Goal: Task Accomplishment & Management: Manage account settings

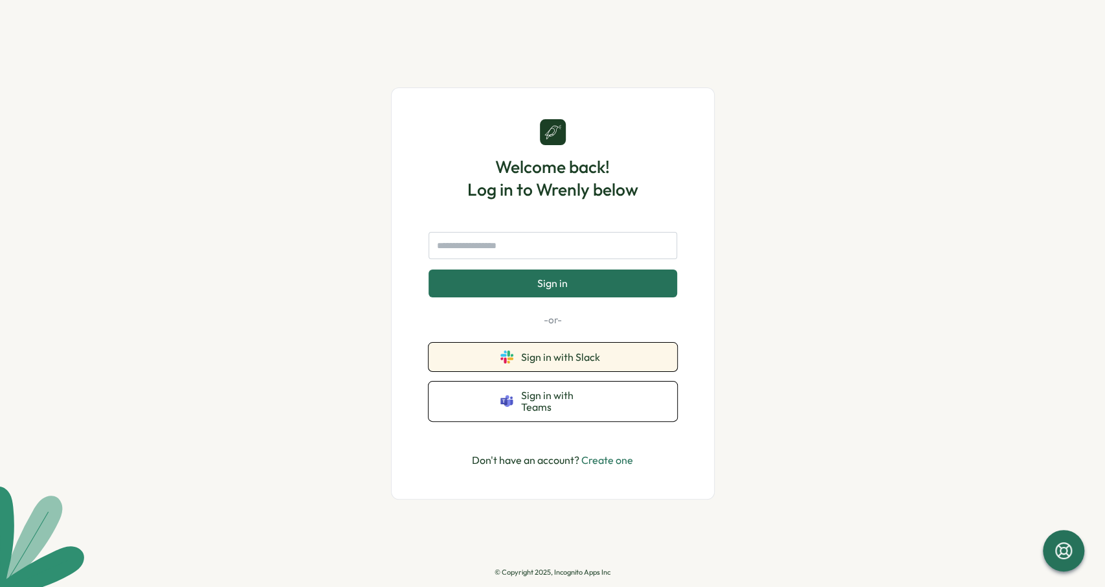
drag, startPoint x: 574, startPoint y: 372, endPoint x: 577, endPoint y: 365, distance: 7.8
click at [577, 365] on button "Sign in with Slack" at bounding box center [553, 357] width 249 height 28
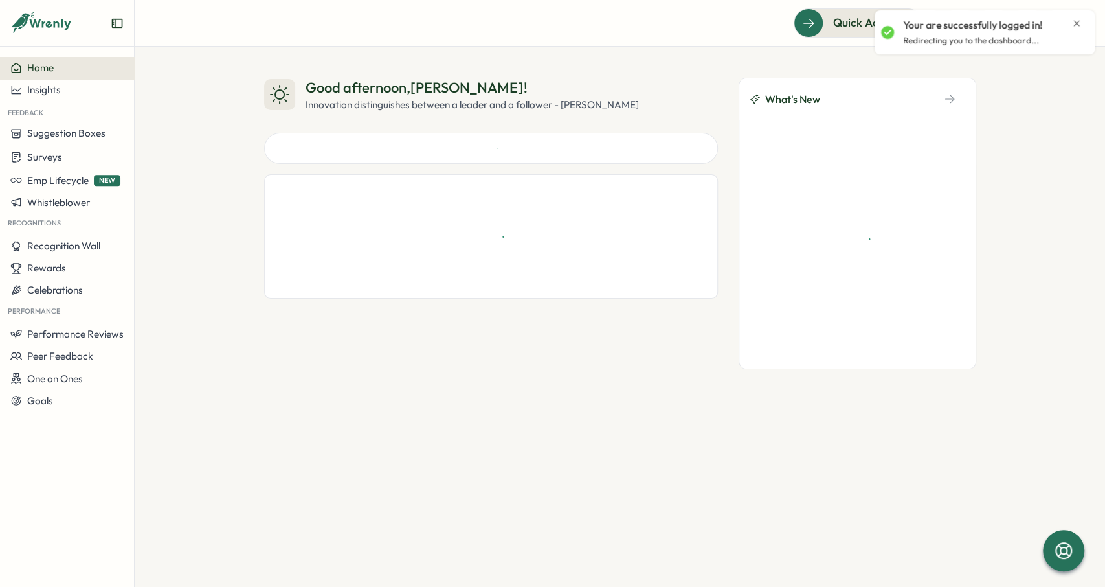
click at [1091, 14] on div "Your are successfully logged in! Redirecting you to the dashboard..." at bounding box center [985, 32] width 220 height 44
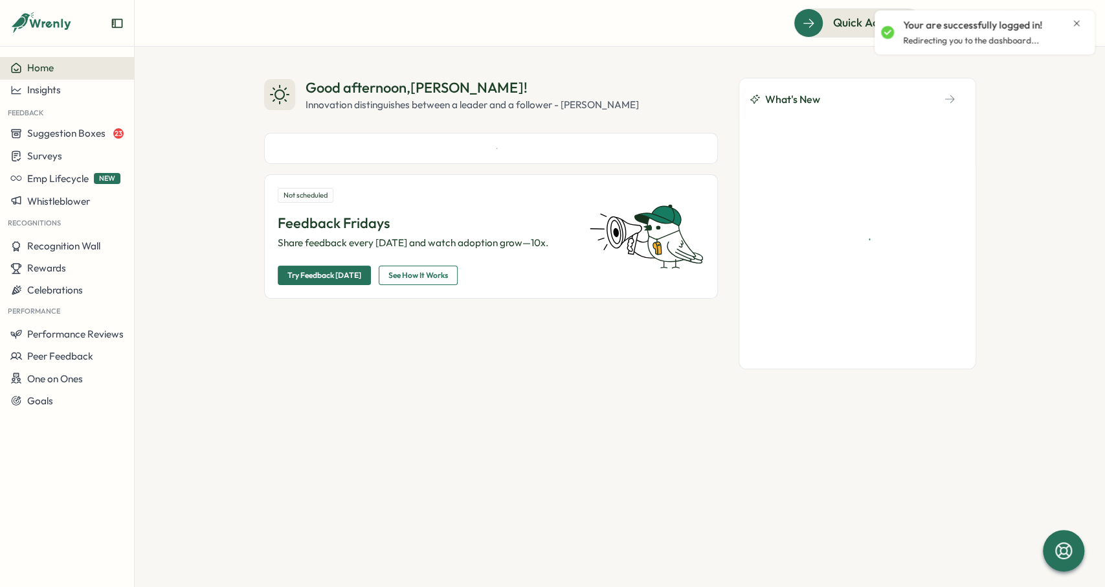
click at [1069, 21] on div "Your are successfully logged in!" at bounding box center [992, 25] width 179 height 14
click at [1073, 21] on icon "Close notification" at bounding box center [1077, 23] width 10 height 10
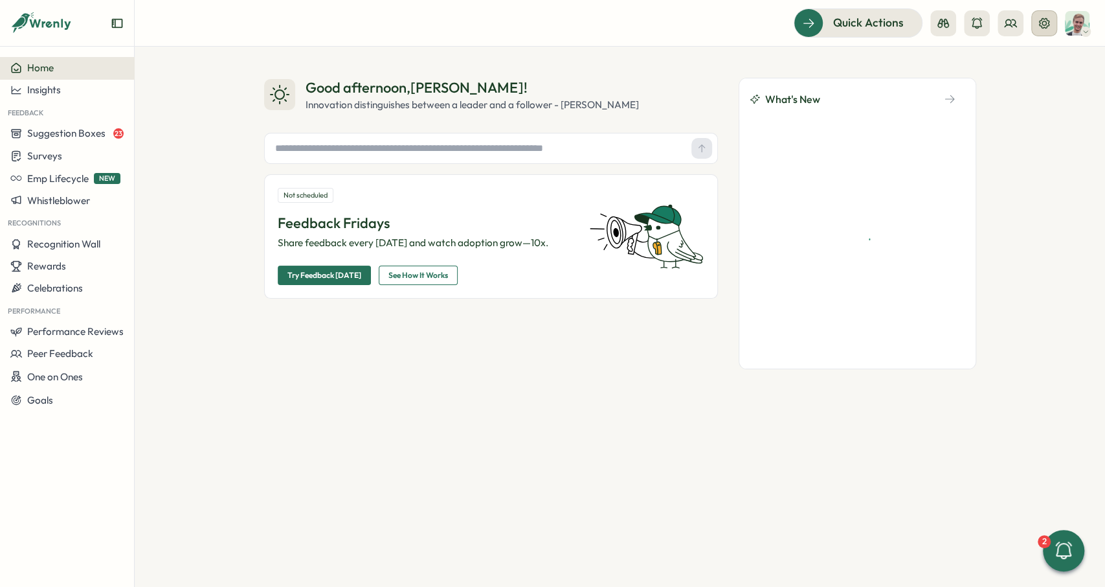
click at [1040, 28] on icon at bounding box center [1044, 23] width 13 height 13
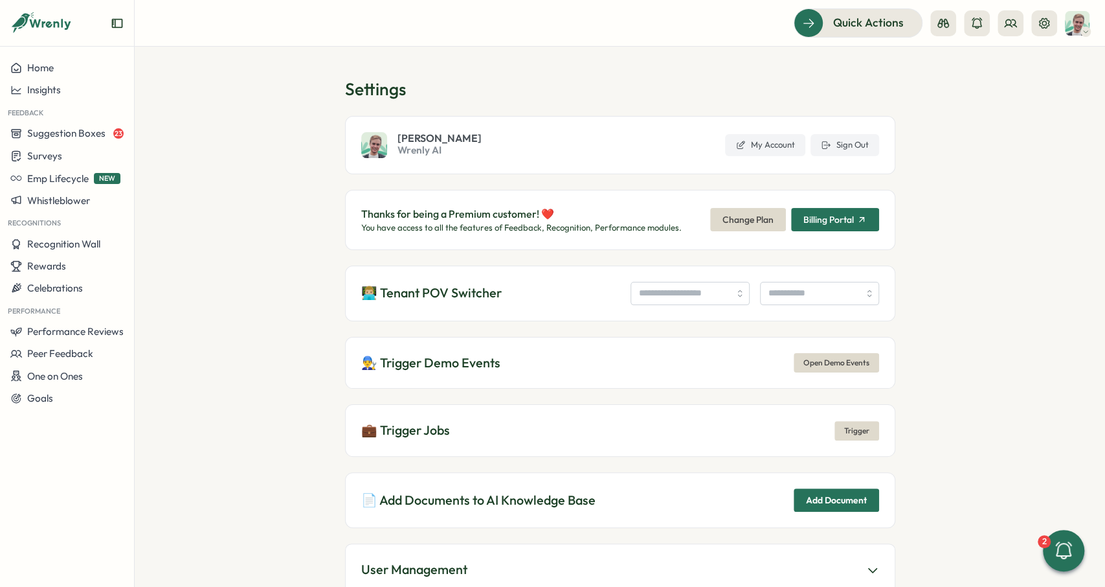
click at [686, 304] on div "👨🏼‍💻 Tenant POV Switcher" at bounding box center [620, 293] width 550 height 56
click at [684, 301] on input "search" at bounding box center [690, 293] width 119 height 23
paste input "*********"
type input "**********"
click at [779, 292] on input "search" at bounding box center [819, 293] width 119 height 23
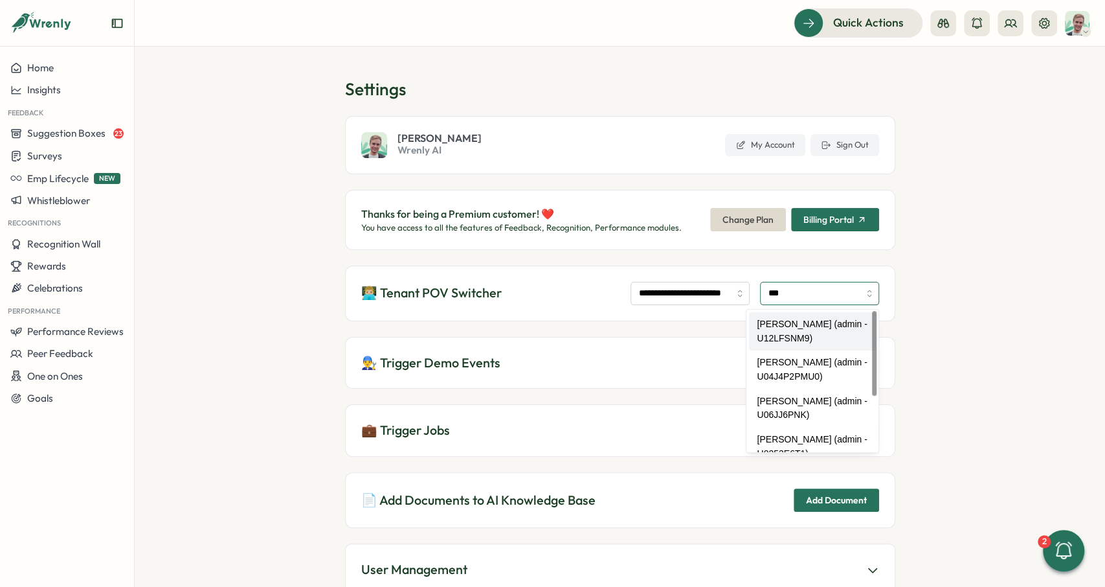
type input "**********"
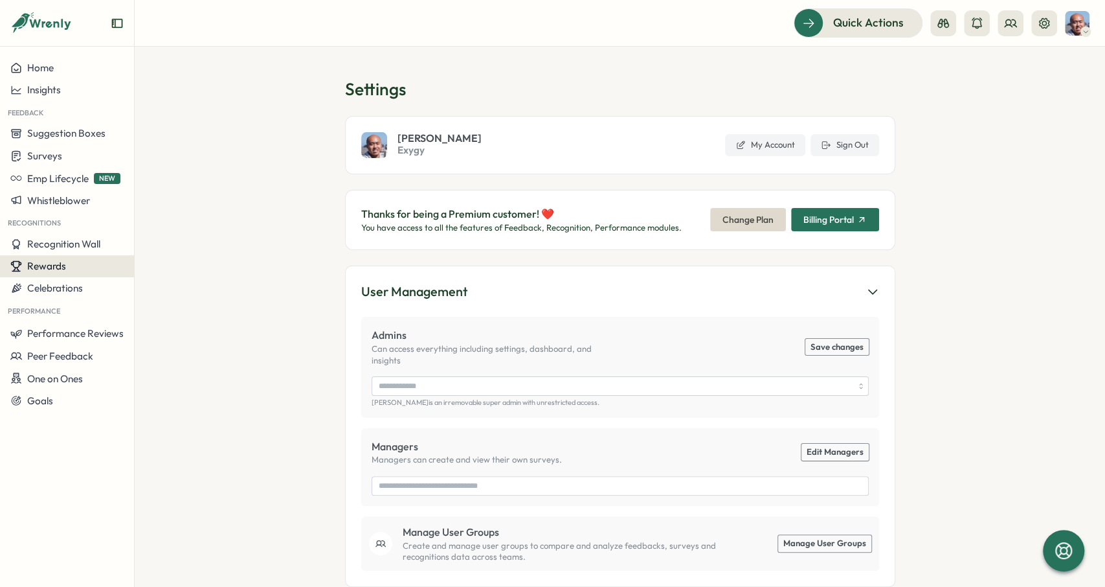
click at [59, 262] on span "Rewards" at bounding box center [46, 266] width 39 height 12
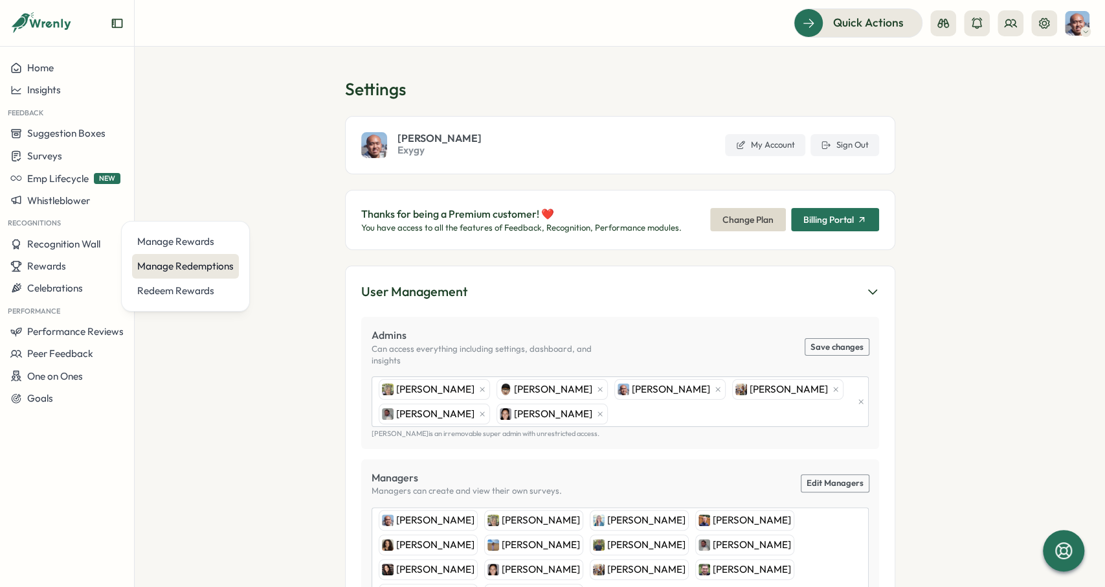
click at [174, 268] on div "Manage Redemptions" at bounding box center [185, 266] width 96 height 14
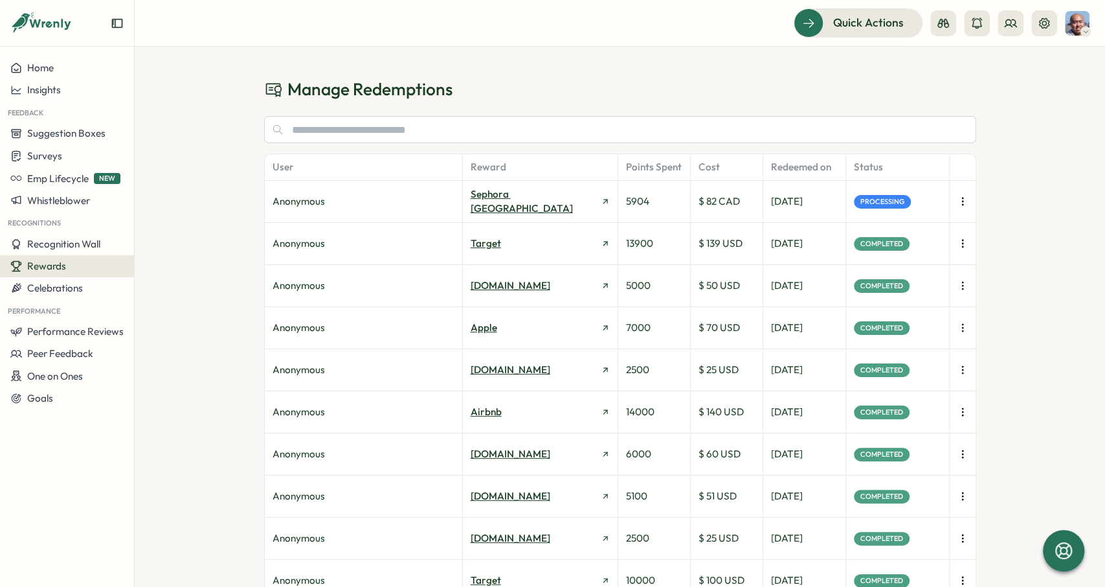
click at [965, 197] on icon "button" at bounding box center [962, 201] width 13 height 13
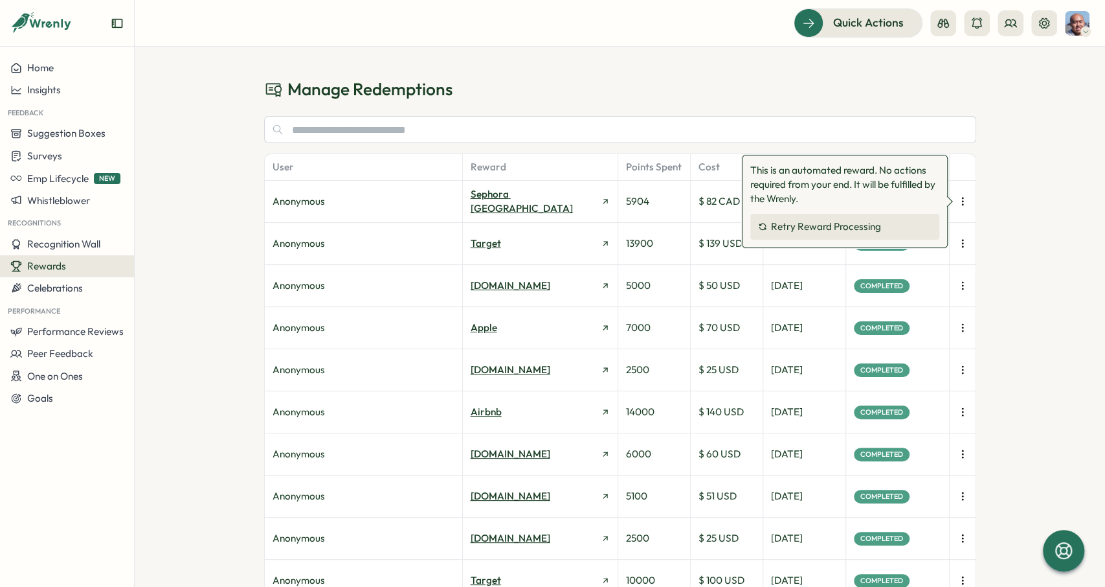
click at [863, 217] on button "Retry Reward Processing" at bounding box center [845, 227] width 189 height 26
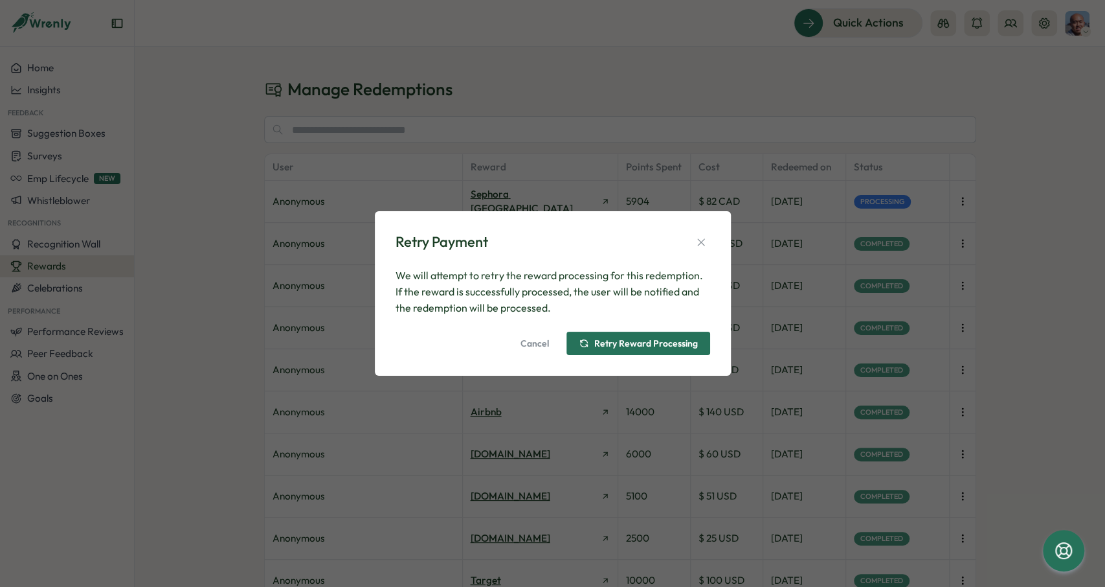
click at [649, 344] on span "Retry Reward Processing" at bounding box center [646, 343] width 104 height 9
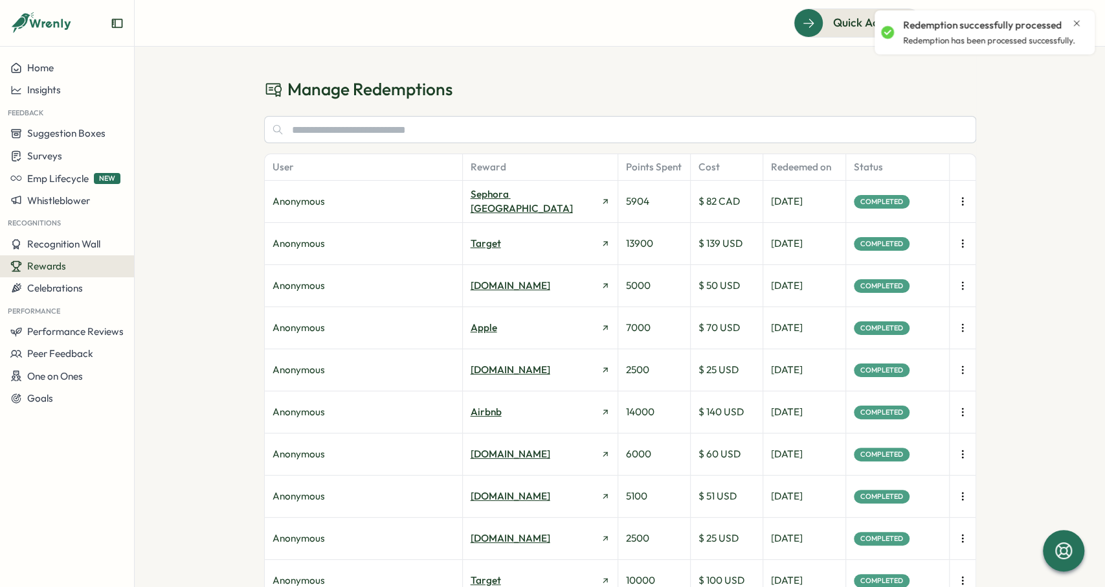
drag, startPoint x: 528, startPoint y: 378, endPoint x: 519, endPoint y: 93, distance: 284.4
